Goal: Task Accomplishment & Management: Complete application form

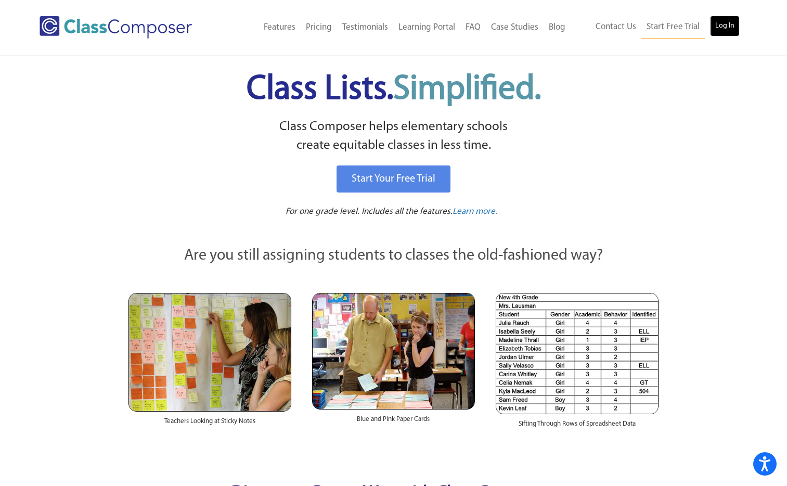
click at [728, 26] on link "Log In" at bounding box center [725, 26] width 30 height 21
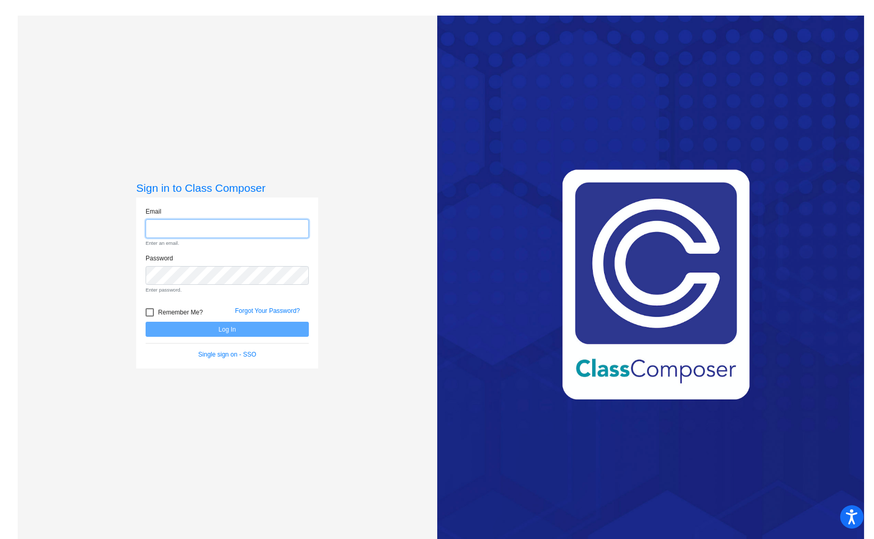
type input "[EMAIL_ADDRESS][DOMAIN_NAME]"
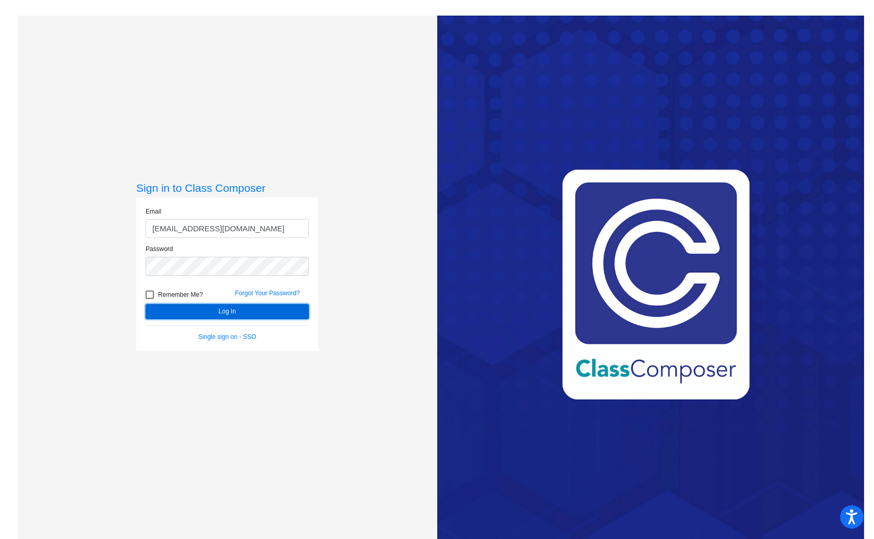
click at [266, 310] on button "Log In" at bounding box center [227, 311] width 163 height 15
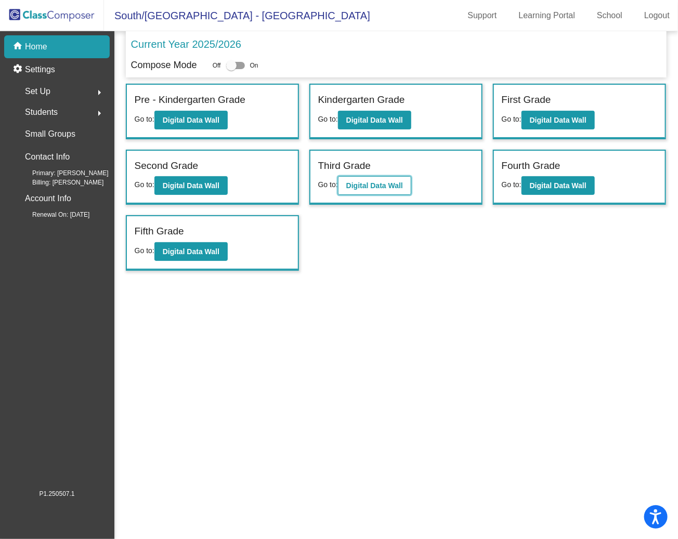
click at [376, 184] on b "Digital Data Wall" at bounding box center [374, 185] width 57 height 8
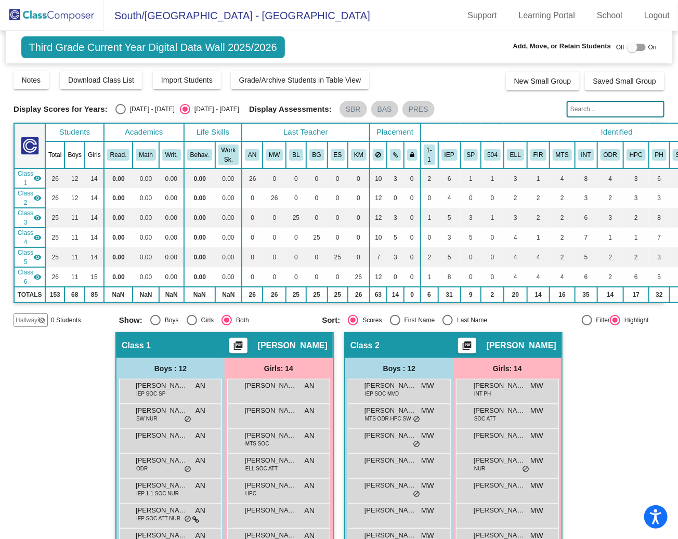
click at [66, 316] on span "0 Students" at bounding box center [66, 320] width 30 height 9
click at [36, 318] on span "Hallway" at bounding box center [27, 320] width 22 height 9
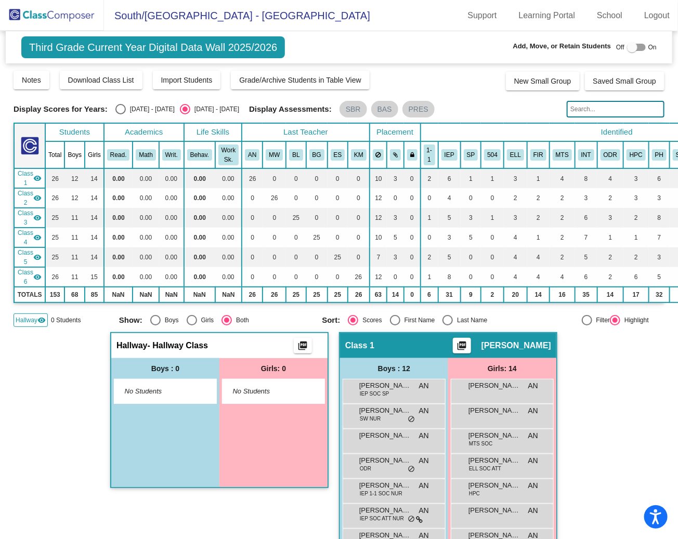
click at [253, 386] on span "No Students" at bounding box center [265, 391] width 65 height 10
click at [632, 43] on div at bounding box center [632, 47] width 10 height 10
checkbox input "true"
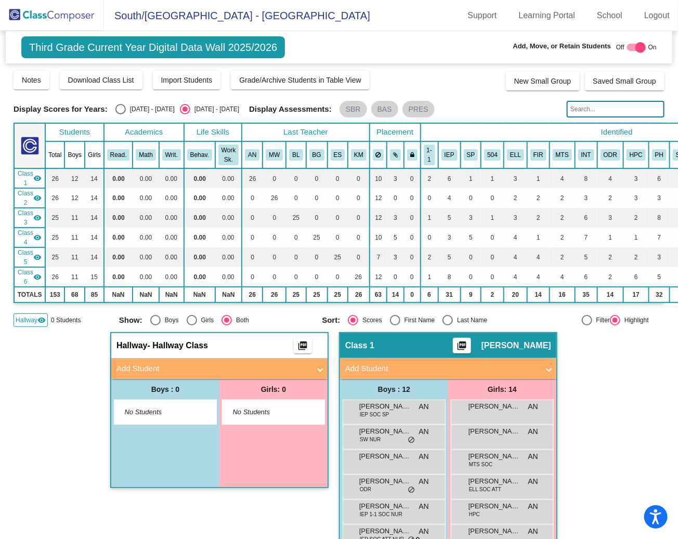
click at [283, 363] on mat-panel-title "Add Student" at bounding box center [212, 369] width 193 height 12
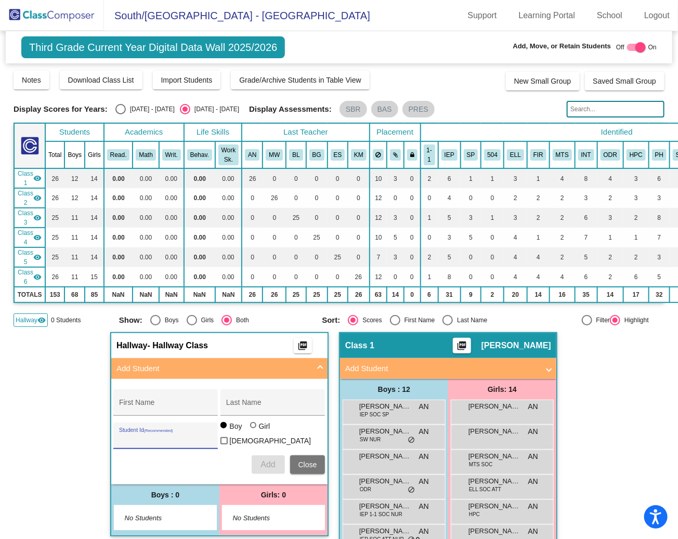
click at [182, 436] on input "Student Id (Recommended)" at bounding box center [166, 440] width 94 height 8
paste input "18094"
type input "18094"
click at [167, 395] on div "First Name" at bounding box center [166, 405] width 94 height 21
paste input "Cohen"
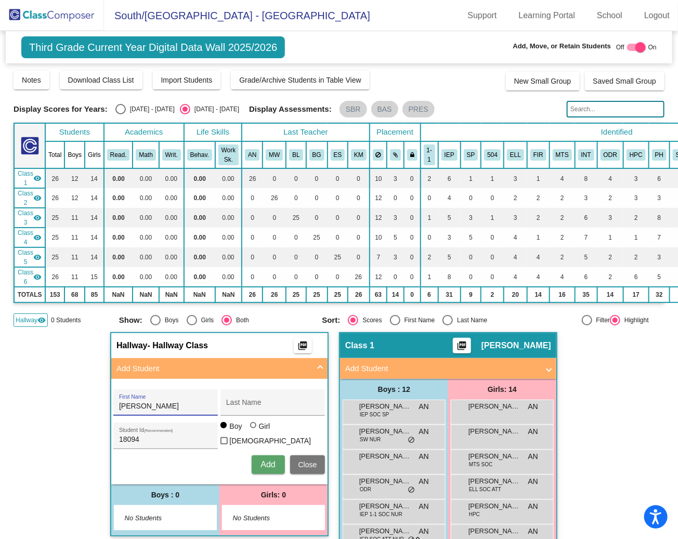
type input "Cohen"
click at [254, 403] on input "Last Name" at bounding box center [273, 407] width 94 height 8
paste input "De La Fuente"
type input "De La Fuente"
click at [265, 460] on span "Add" at bounding box center [268, 464] width 15 height 9
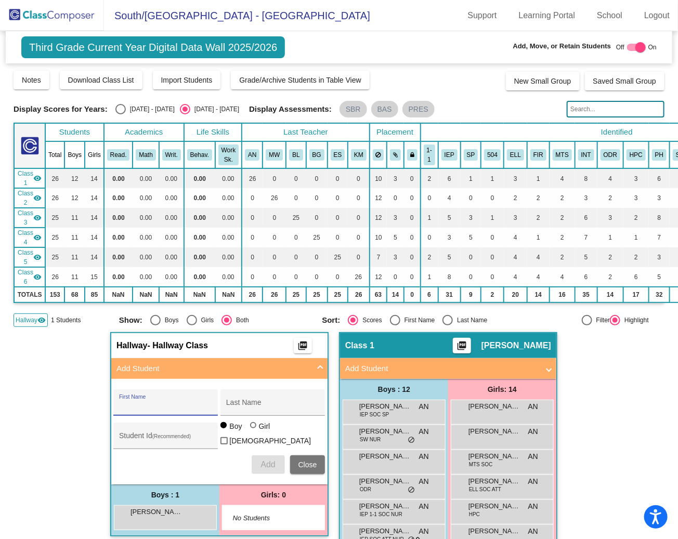
click at [69, 19] on img at bounding box center [52, 15] width 104 height 31
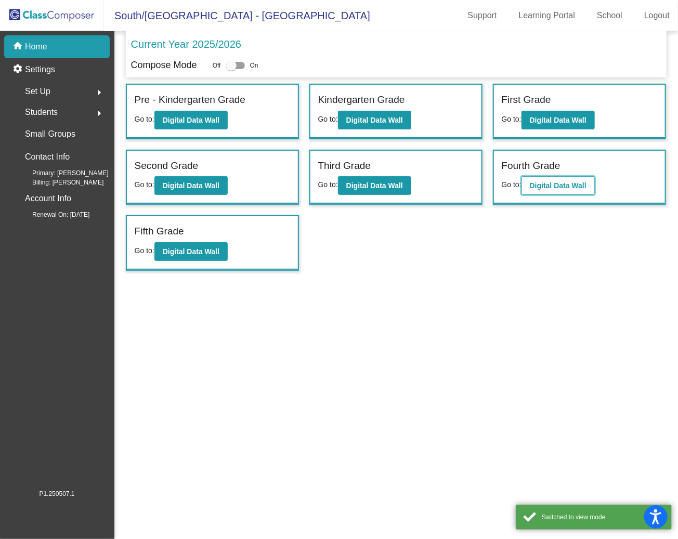
click at [548, 183] on b "Digital Data Wall" at bounding box center [558, 185] width 57 height 8
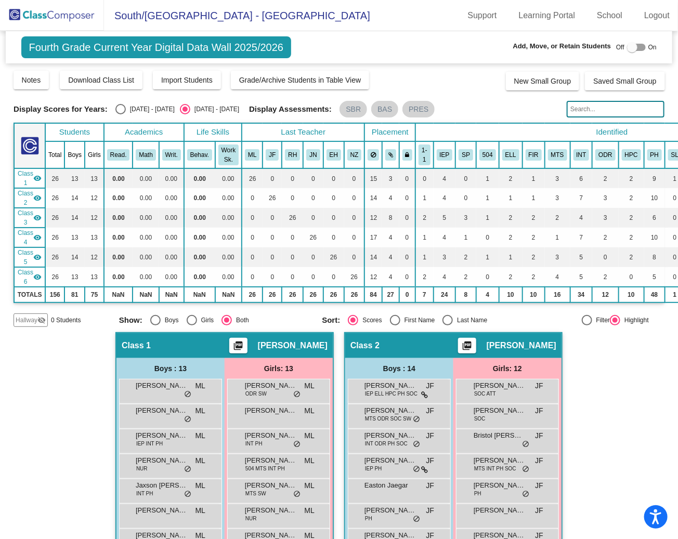
click at [43, 316] on mat-icon "visibility_off" at bounding box center [41, 320] width 8 height 8
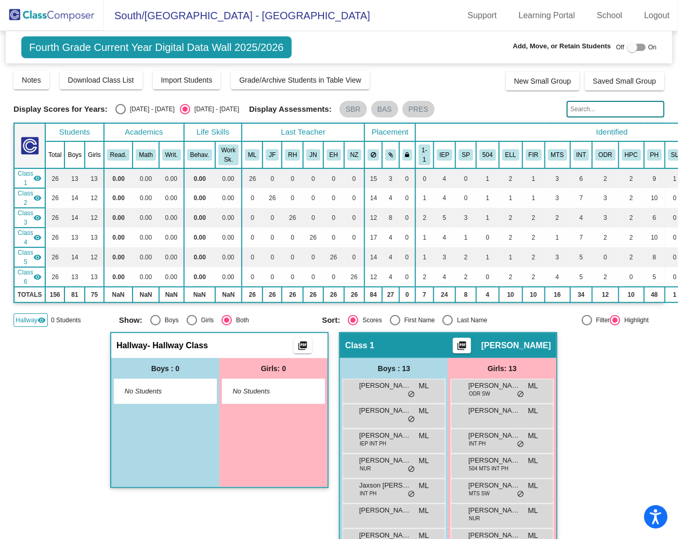
click at [631, 46] on div at bounding box center [632, 47] width 10 height 10
checkbox input "true"
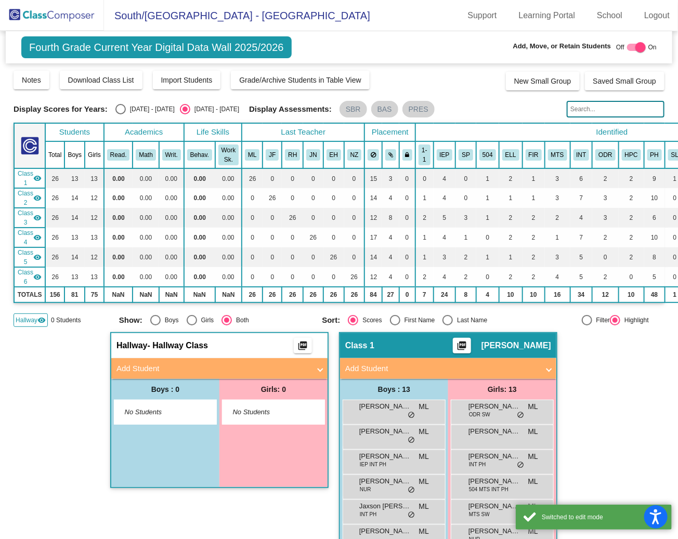
click at [177, 410] on span "No Students" at bounding box center [157, 412] width 65 height 10
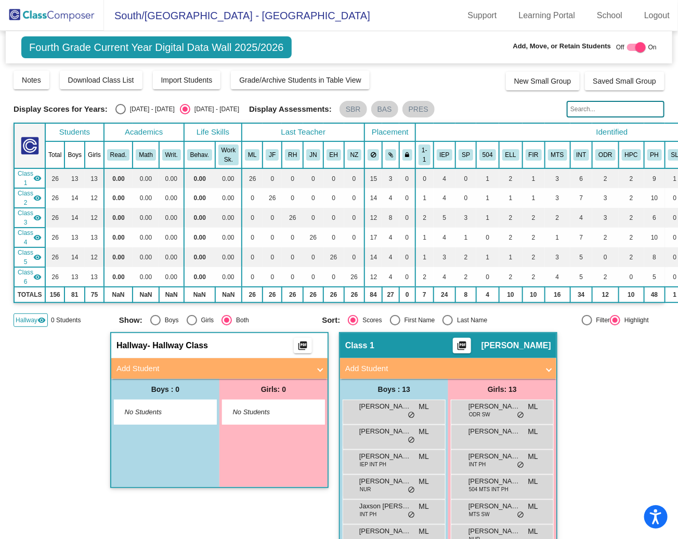
click at [185, 364] on mat-panel-title "Add Student" at bounding box center [212, 369] width 193 height 12
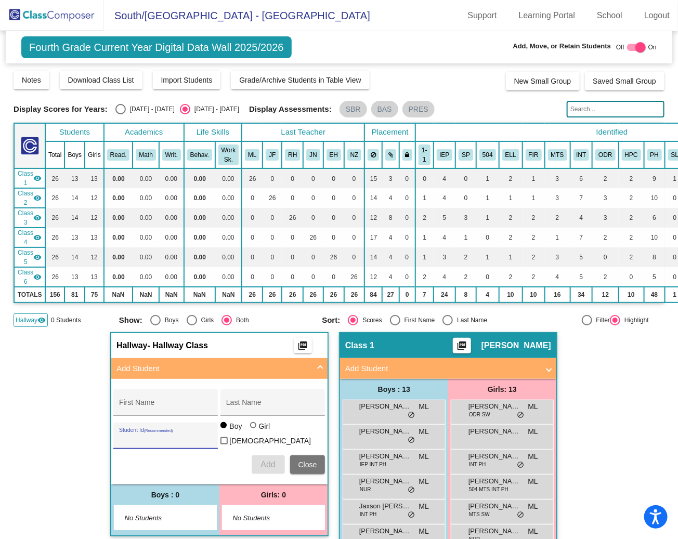
click at [165, 436] on input "Student Id (Recommended)" at bounding box center [166, 440] width 94 height 8
paste input "18095"
type input "18095"
click at [163, 397] on div "First Name" at bounding box center [166, 405] width 94 height 21
type input "Ian"
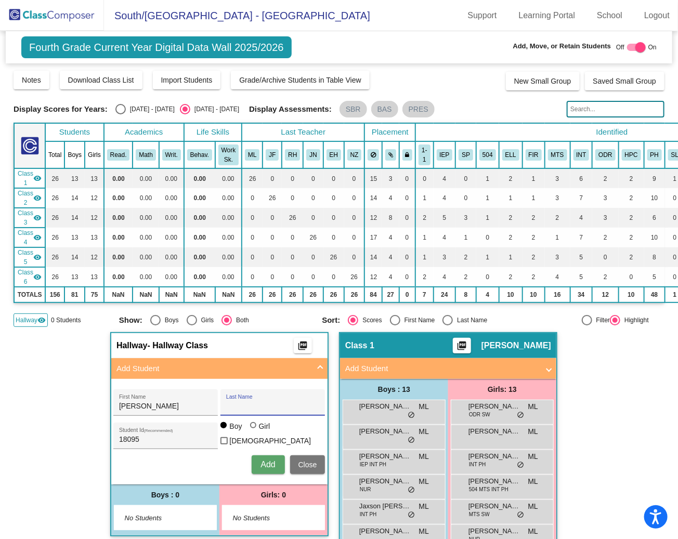
click at [262, 404] on input "Last Name" at bounding box center [273, 407] width 94 height 8
paste input "Mailleue"
type input "Mailleue"
click at [263, 460] on span "Add" at bounding box center [268, 464] width 15 height 9
